Goal: Use online tool/utility: Utilize a website feature to perform a specific function

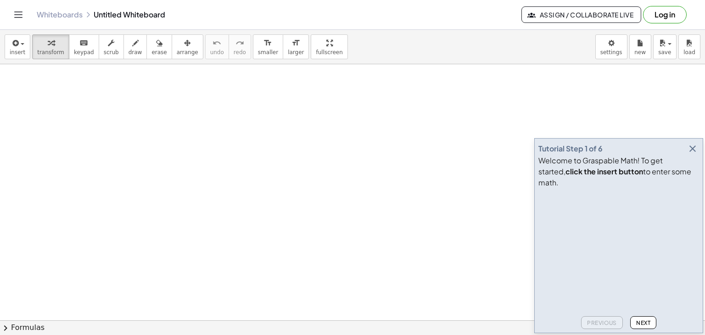
click at [692, 154] on icon "button" at bounding box center [692, 148] width 11 height 11
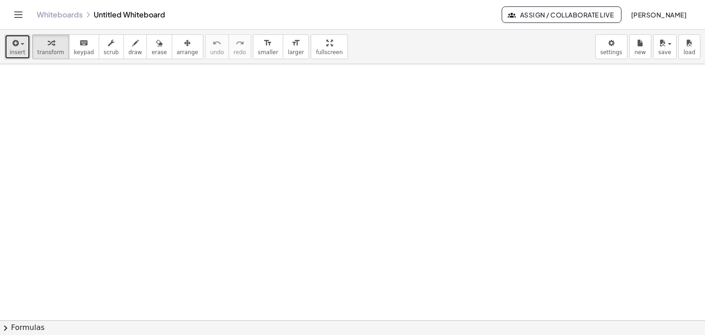
click at [20, 49] on span "insert" at bounding box center [18, 52] width 16 height 6
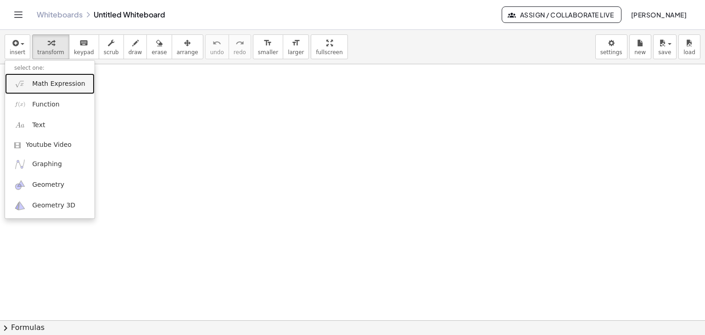
click at [25, 75] on link "Math Expression" at bounding box center [49, 83] width 89 height 21
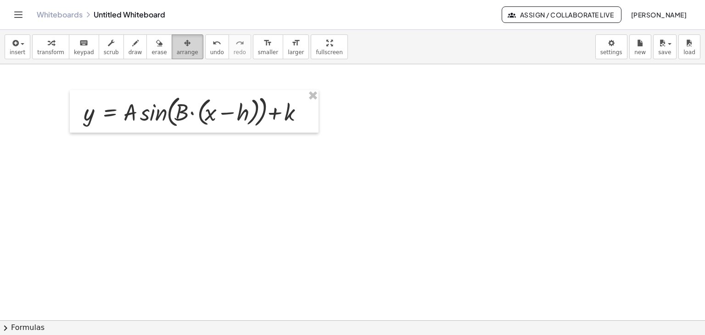
click at [177, 49] on span "arrange" at bounding box center [188, 52] width 22 height 6
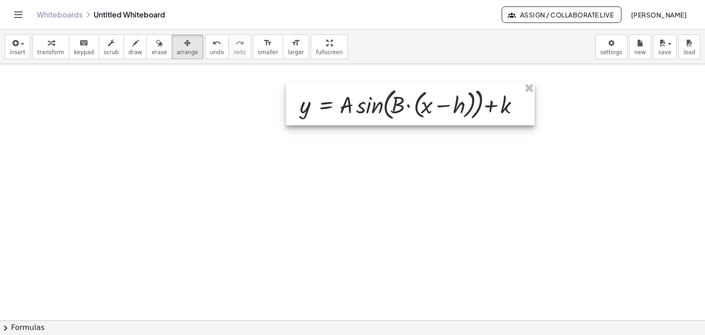
drag, startPoint x: 198, startPoint y: 114, endPoint x: 415, endPoint y: 107, distance: 216.7
click at [415, 107] on div at bounding box center [410, 104] width 249 height 43
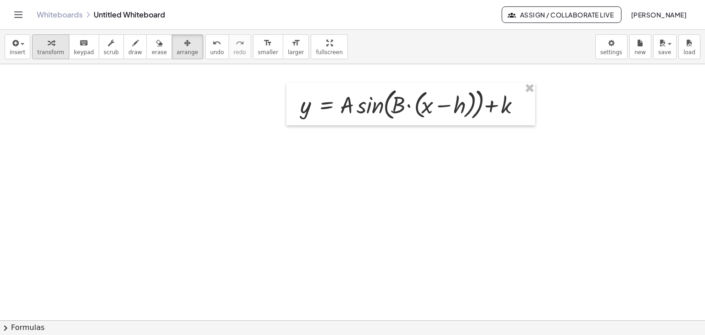
click at [39, 45] on div "button" at bounding box center [50, 42] width 27 height 11
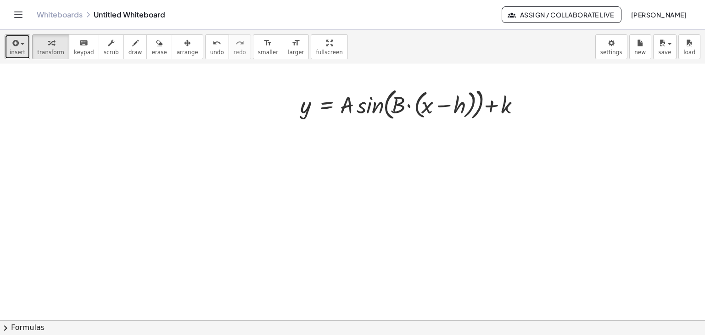
click at [23, 50] on button "insert" at bounding box center [18, 46] width 26 height 25
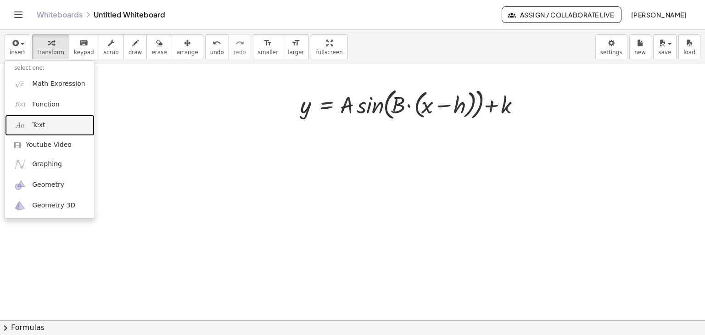
drag, startPoint x: 38, startPoint y: 129, endPoint x: 67, endPoint y: 133, distance: 28.7
click at [38, 129] on span "Text" at bounding box center [38, 125] width 13 height 9
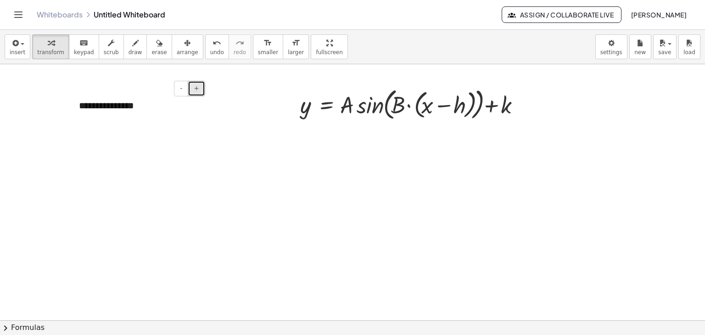
click at [192, 87] on button "+" at bounding box center [196, 89] width 17 height 16
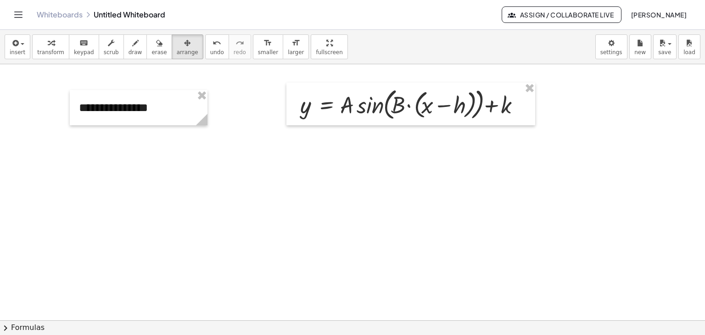
drag, startPoint x: 169, startPoint y: 52, endPoint x: 142, endPoint y: 96, distance: 51.3
click at [177, 53] on span "arrange" at bounding box center [188, 52] width 22 height 6
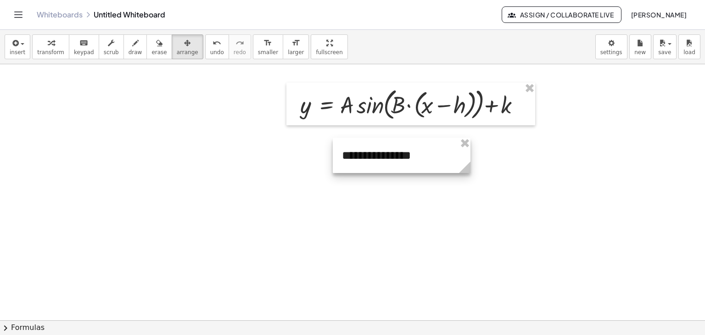
drag, startPoint x: 151, startPoint y: 107, endPoint x: 401, endPoint y: 152, distance: 254.6
click at [401, 152] on div at bounding box center [402, 155] width 138 height 35
drag, startPoint x: 471, startPoint y: 167, endPoint x: 411, endPoint y: 168, distance: 60.1
click at [441, 167] on circle at bounding box center [437, 169] width 16 height 16
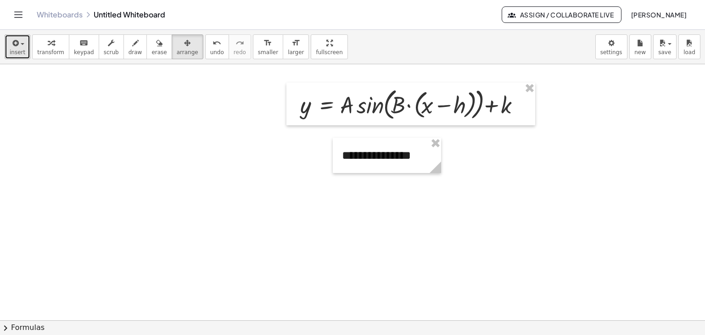
click at [15, 50] on span "insert" at bounding box center [18, 52] width 16 height 6
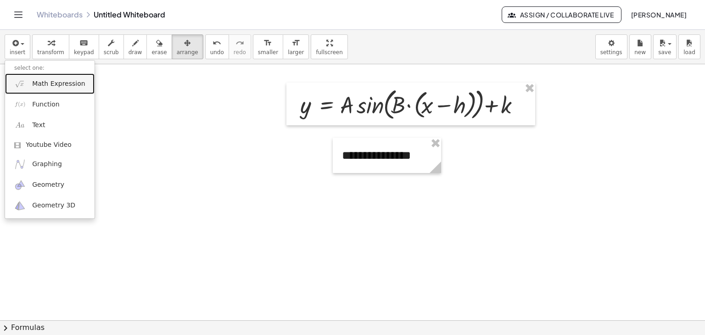
click at [18, 83] on img at bounding box center [19, 83] width 11 height 11
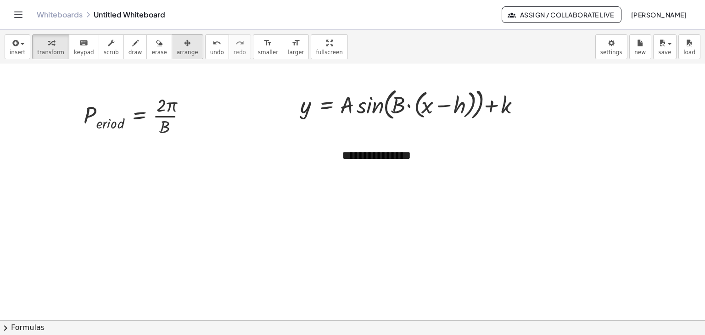
click at [184, 44] on icon "button" at bounding box center [187, 43] width 6 height 11
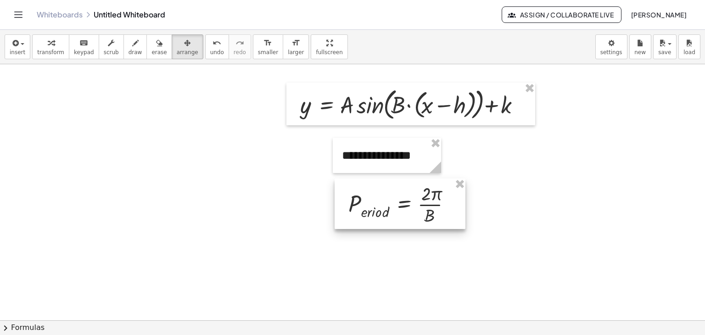
drag, startPoint x: 154, startPoint y: 111, endPoint x: 418, endPoint y: 198, distance: 278.5
click at [418, 198] on div at bounding box center [400, 204] width 131 height 50
click at [48, 50] on span "transform" at bounding box center [50, 52] width 27 height 6
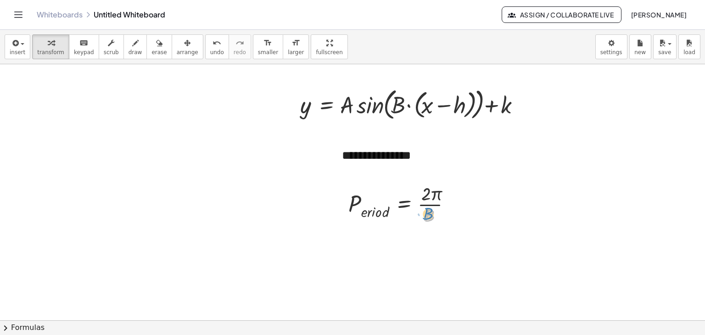
click at [430, 217] on div at bounding box center [403, 204] width 119 height 46
click at [617, 53] on body "**********" at bounding box center [352, 167] width 705 height 335
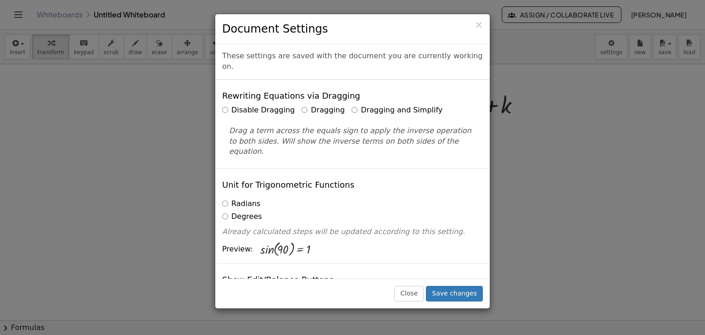
click at [383, 105] on label "Dragging and Simplify" at bounding box center [397, 110] width 91 height 11
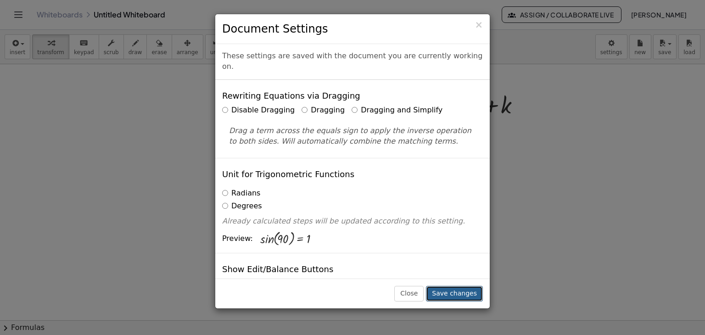
drag, startPoint x: 456, startPoint y: 287, endPoint x: 461, endPoint y: 276, distance: 11.9
click at [457, 287] on button "Save changes" at bounding box center [454, 294] width 57 height 16
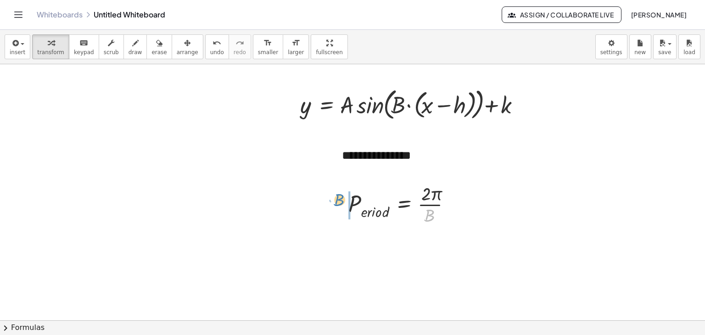
drag, startPoint x: 431, startPoint y: 218, endPoint x: 341, endPoint y: 202, distance: 90.8
click at [341, 202] on div "· B P · e · r · i · o · d = · 2 · π · B" at bounding box center [400, 204] width 131 height 50
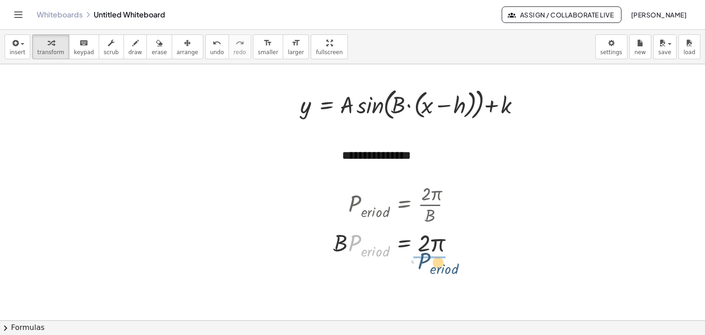
drag, startPoint x: 354, startPoint y: 239, endPoint x: 424, endPoint y: 257, distance: 72.0
click at [433, 140] on button "+" at bounding box center [429, 136] width 17 height 16
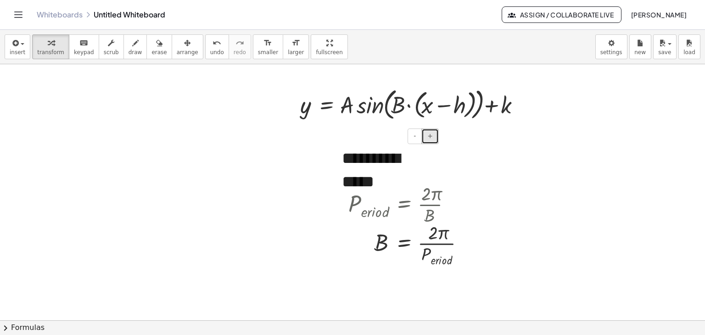
click at [433, 140] on button "+" at bounding box center [429, 136] width 17 height 16
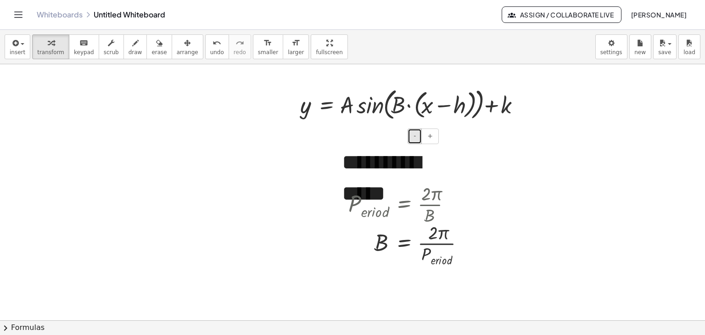
click at [413, 136] on button "-" at bounding box center [414, 136] width 14 height 16
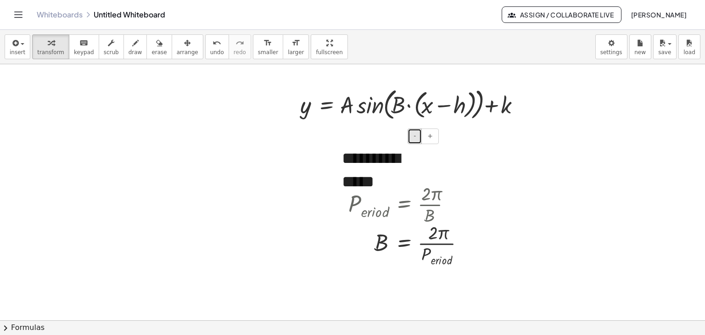
click at [413, 136] on button "-" at bounding box center [414, 136] width 14 height 16
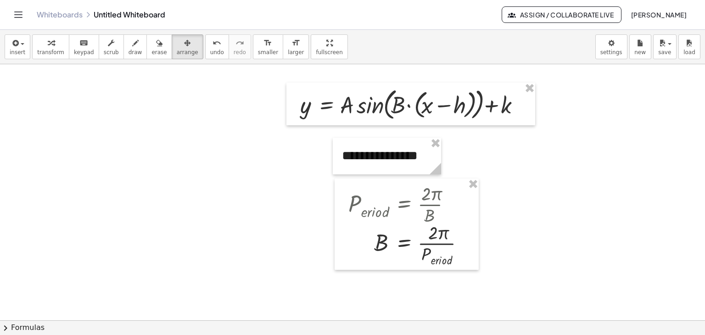
drag, startPoint x: 177, startPoint y: 53, endPoint x: 395, endPoint y: 133, distance: 232.1
click at [177, 53] on span "arrange" at bounding box center [188, 52] width 22 height 6
drag, startPoint x: 436, startPoint y: 169, endPoint x: 471, endPoint y: 171, distance: 35.4
click at [471, 171] on icon at bounding box center [470, 168] width 11 height 11
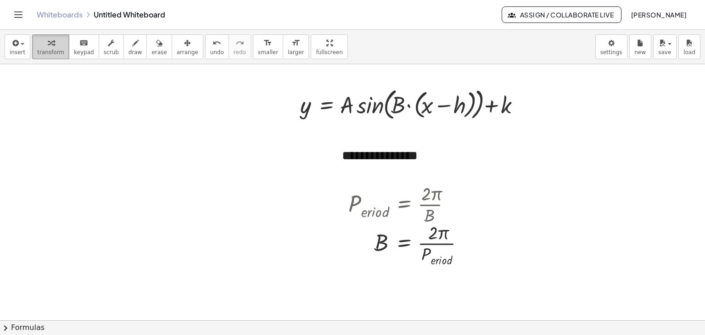
click at [37, 39] on div "button" at bounding box center [50, 42] width 27 height 11
click at [25, 48] on button "insert" at bounding box center [18, 46] width 26 height 25
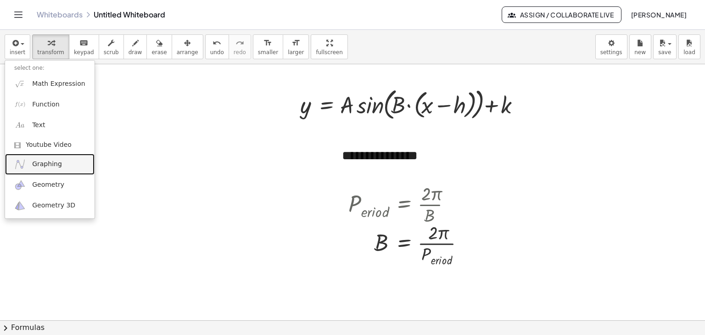
click at [47, 162] on span "Graphing" at bounding box center [47, 164] width 30 height 9
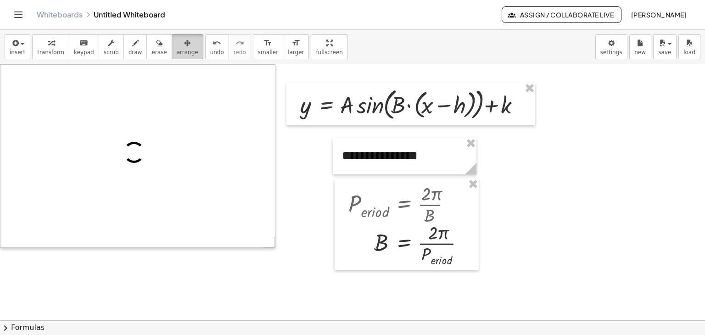
click at [184, 44] on icon "button" at bounding box center [187, 43] width 6 height 11
drag, startPoint x: 202, startPoint y: 153, endPoint x: 212, endPoint y: 173, distance: 22.6
click at [212, 173] on div at bounding box center [137, 156] width 274 height 183
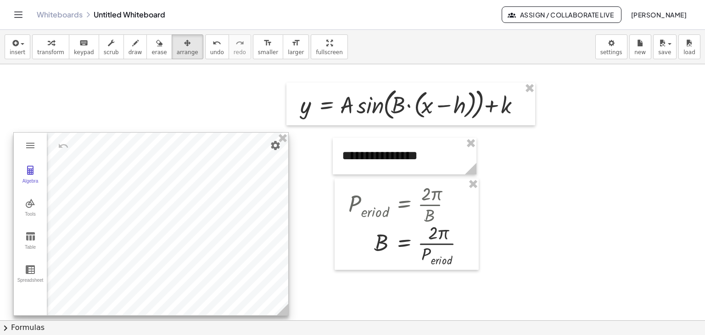
drag, startPoint x: 213, startPoint y: 170, endPoint x: 227, endPoint y: 238, distance: 69.3
click at [227, 238] on div at bounding box center [151, 224] width 274 height 183
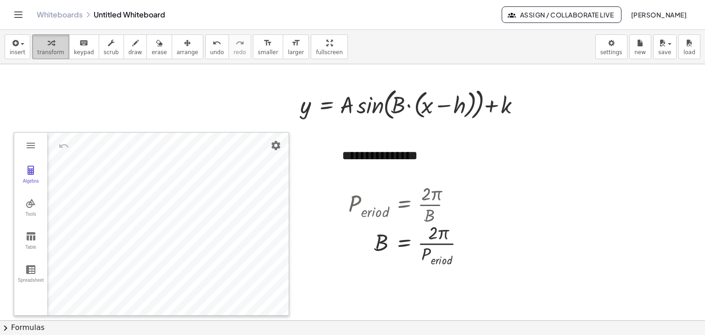
click at [49, 52] on span "transform" at bounding box center [50, 52] width 27 height 6
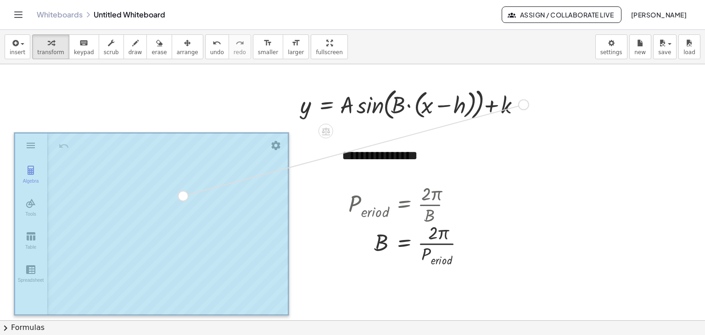
drag, startPoint x: 525, startPoint y: 104, endPoint x: 175, endPoint y: 199, distance: 362.8
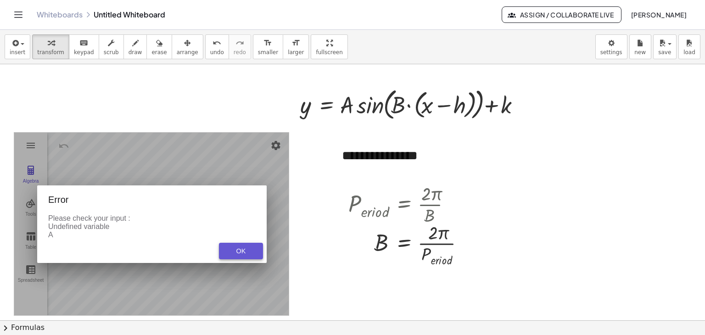
click at [249, 252] on div "OK" at bounding box center [240, 250] width 29 height 7
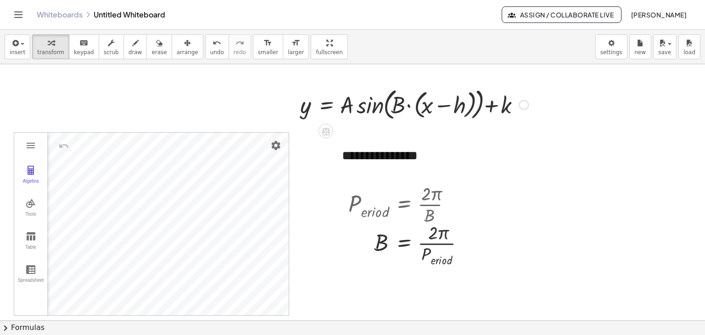
click at [520, 104] on div at bounding box center [524, 105] width 10 height 10
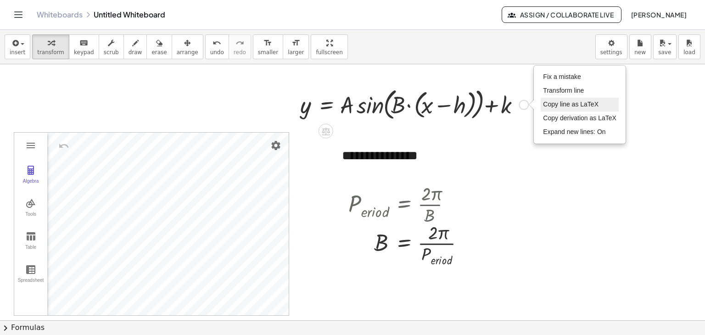
click at [572, 100] on span "Copy line as LaTeX" at bounding box center [571, 103] width 56 height 7
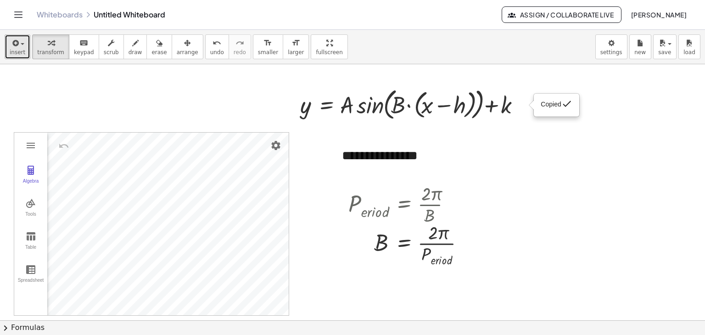
click at [7, 50] on button "insert" at bounding box center [18, 46] width 26 height 25
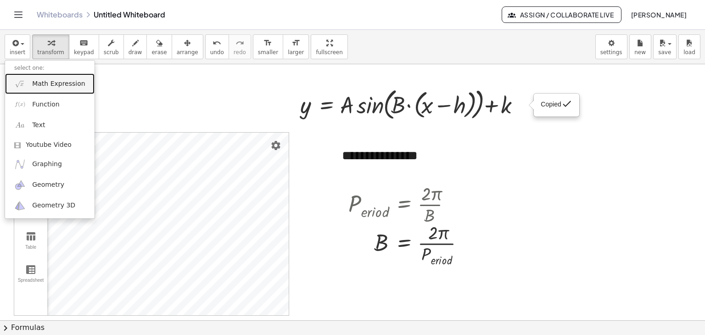
click at [28, 78] on link "Math Expression" at bounding box center [49, 83] width 89 height 21
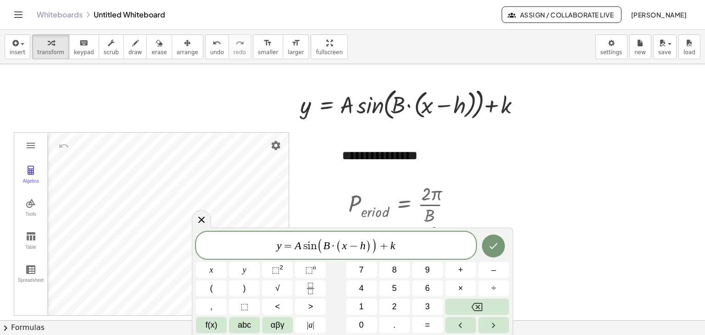
drag, startPoint x: 304, startPoint y: 245, endPoint x: 314, endPoint y: 256, distance: 15.3
click at [304, 245] on var "s" at bounding box center [304, 245] width 6 height 11
click at [330, 248] on span "·" at bounding box center [332, 245] width 6 height 11
click at [363, 245] on var "h" at bounding box center [362, 246] width 6 height 12
click at [397, 246] on span "y = 1 s i n ( 1 · ( x − 1 ) ) + k ​" at bounding box center [336, 245] width 280 height 17
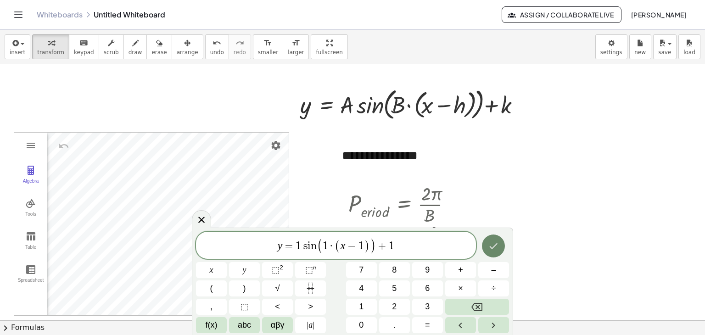
click at [489, 237] on button "Done" at bounding box center [493, 245] width 23 height 23
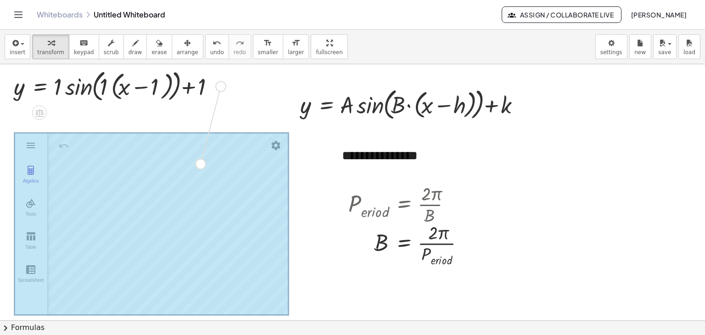
drag, startPoint x: 218, startPoint y: 87, endPoint x: 197, endPoint y: 177, distance: 91.9
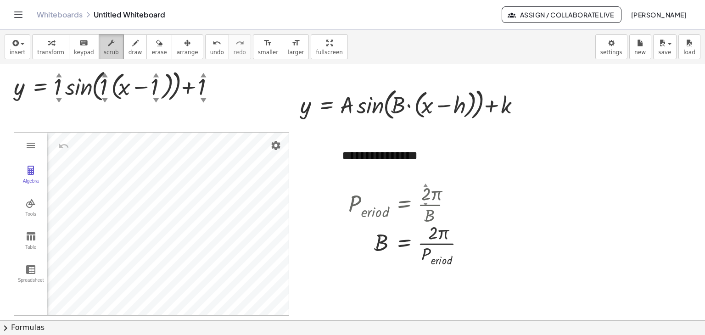
click at [105, 47] on div "button" at bounding box center [111, 42] width 15 height 11
drag, startPoint x: 55, startPoint y: 85, endPoint x: 67, endPoint y: 86, distance: 12.9
click at [67, 86] on div at bounding box center [119, 86] width 221 height 38
drag, startPoint x: 103, startPoint y: 86, endPoint x: 121, endPoint y: 84, distance: 18.1
click at [117, 82] on div at bounding box center [119, 86] width 221 height 38
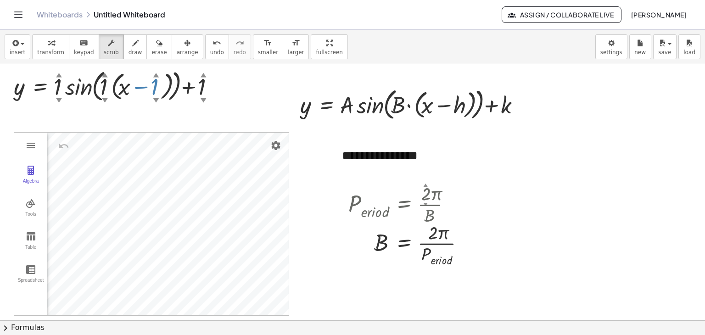
click at [158, 83] on div at bounding box center [119, 86] width 221 height 38
drag, startPoint x: 201, startPoint y: 84, endPoint x: 208, endPoint y: 88, distance: 8.4
click at [208, 88] on div at bounding box center [119, 86] width 221 height 38
click at [177, 39] on div "button" at bounding box center [188, 42] width 22 height 11
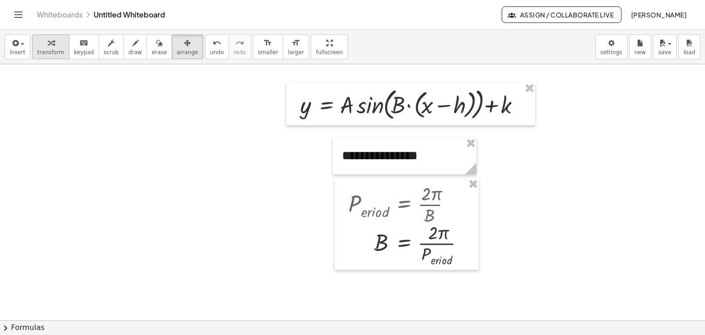
click at [48, 46] on icon "button" at bounding box center [51, 43] width 6 height 11
click at [184, 42] on icon "button" at bounding box center [187, 43] width 6 height 11
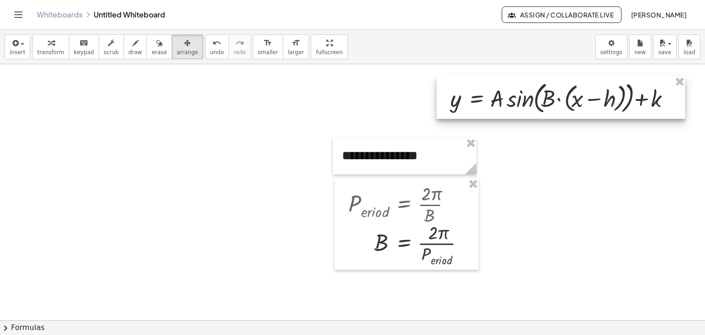
drag, startPoint x: 434, startPoint y: 109, endPoint x: 565, endPoint y: 101, distance: 131.4
click at [565, 101] on div at bounding box center [560, 97] width 249 height 43
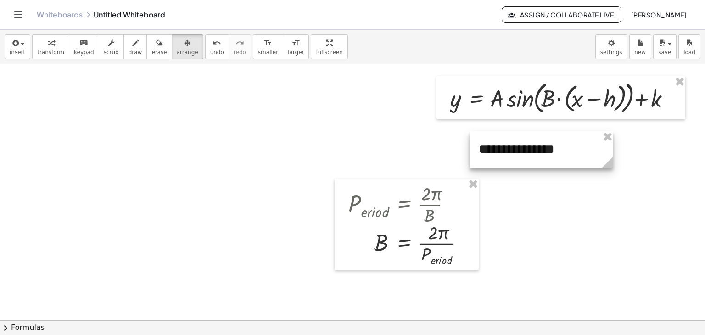
drag, startPoint x: 405, startPoint y: 161, endPoint x: 523, endPoint y: 153, distance: 117.7
click at [523, 153] on div at bounding box center [541, 149] width 144 height 37
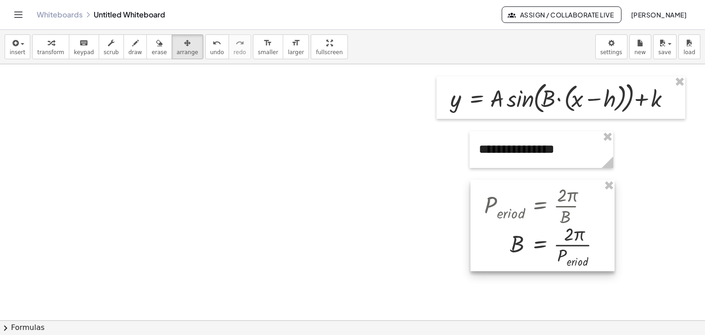
drag, startPoint x: 441, startPoint y: 221, endPoint x: 572, endPoint y: 220, distance: 130.3
click at [572, 220] on div at bounding box center [542, 225] width 144 height 91
click at [569, 221] on div at bounding box center [541, 225] width 144 height 91
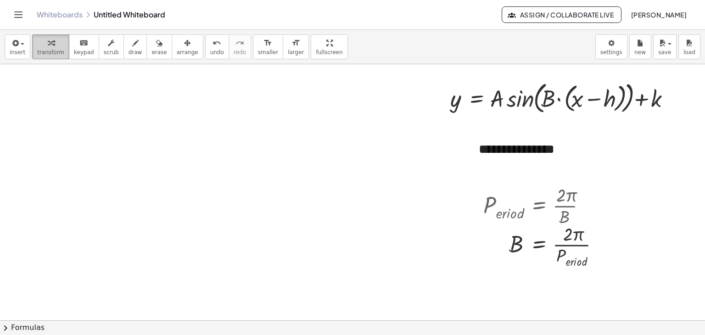
click at [45, 55] on span "transform" at bounding box center [50, 52] width 27 height 6
